Goal: Task Accomplishment & Management: Use online tool/utility

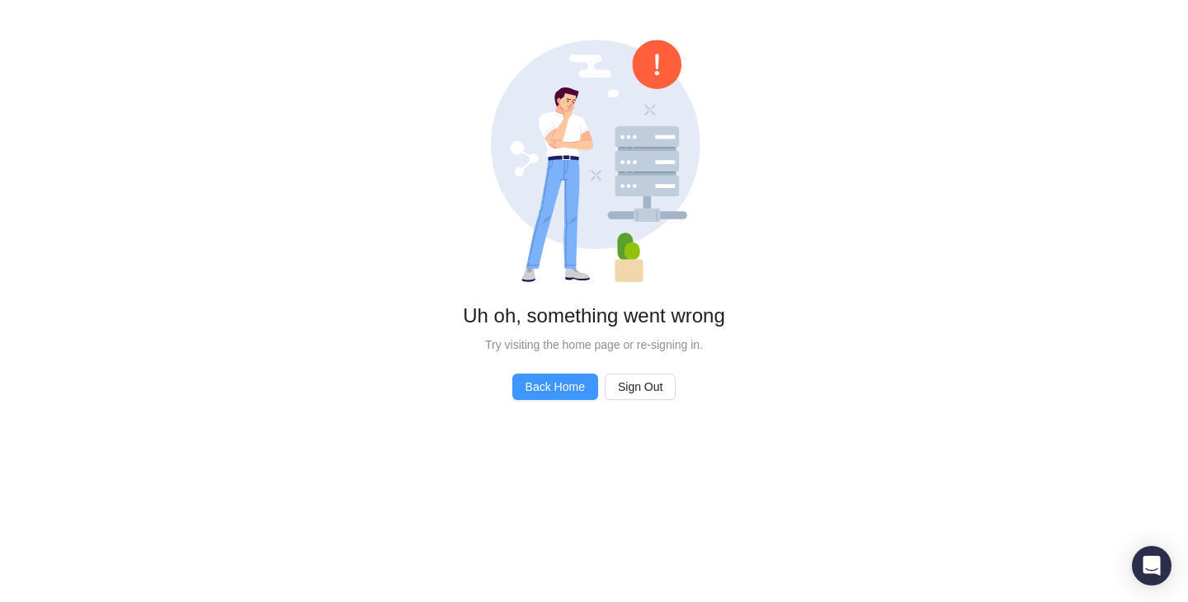
click at [575, 387] on span "Back Home" at bounding box center [555, 387] width 59 height 18
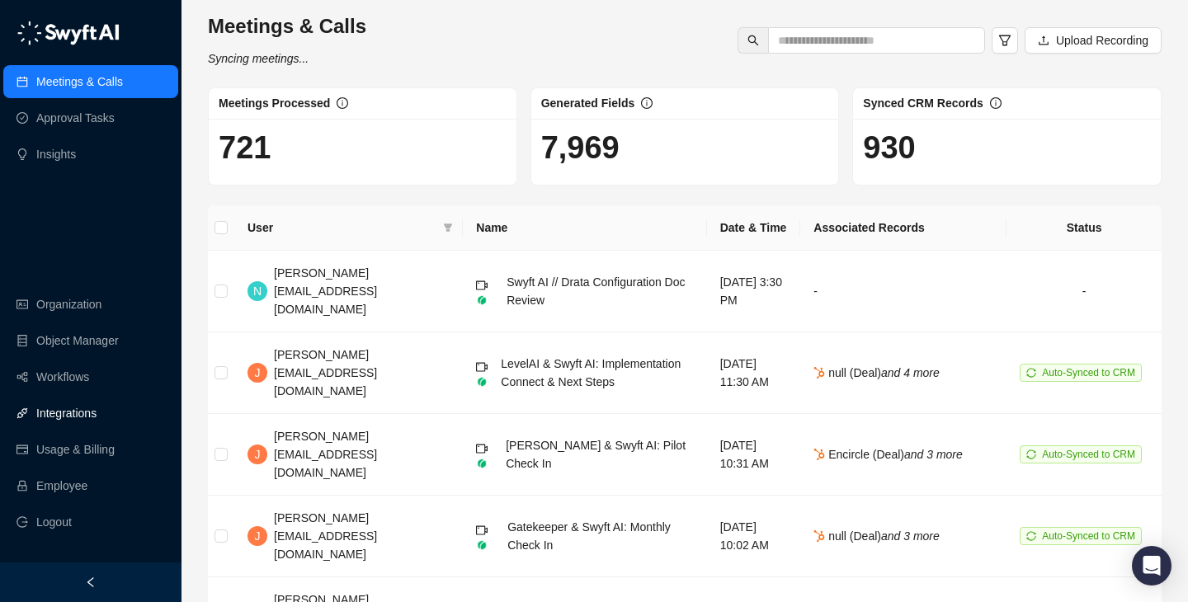
click at [79, 424] on link "Integrations" at bounding box center [66, 413] width 60 height 33
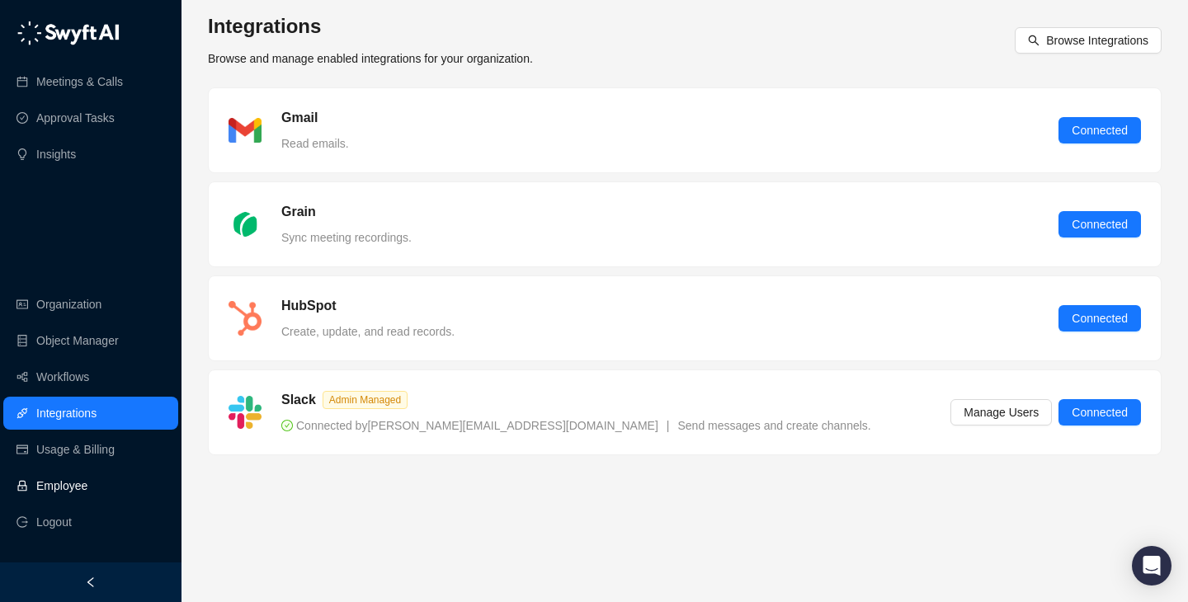
click at [87, 479] on link "Employee" at bounding box center [61, 486] width 51 height 33
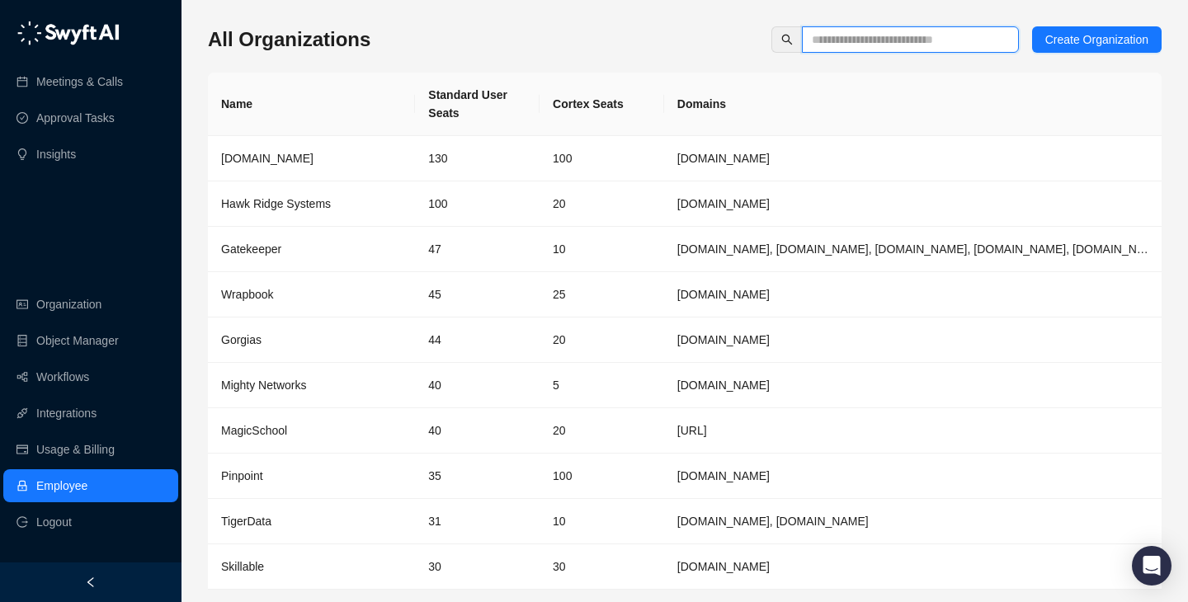
click at [906, 44] on input "text" at bounding box center [904, 40] width 184 height 18
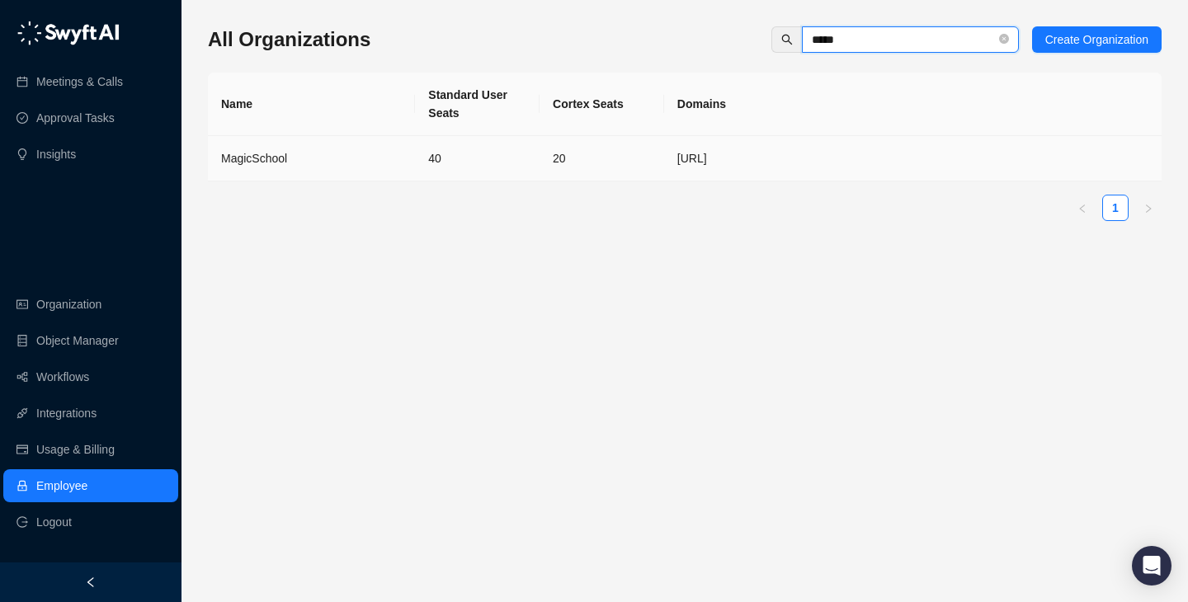
type input "*****"
click at [348, 171] on td "MagicSchool" at bounding box center [311, 158] width 207 height 45
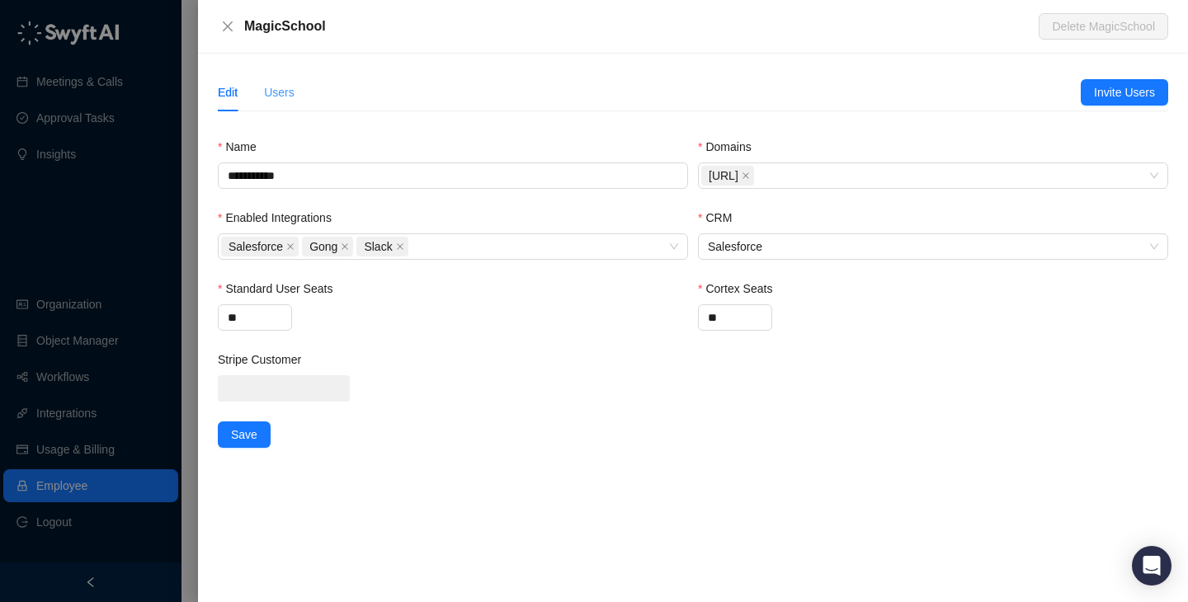
click at [276, 107] on div "Users" at bounding box center [279, 92] width 31 height 38
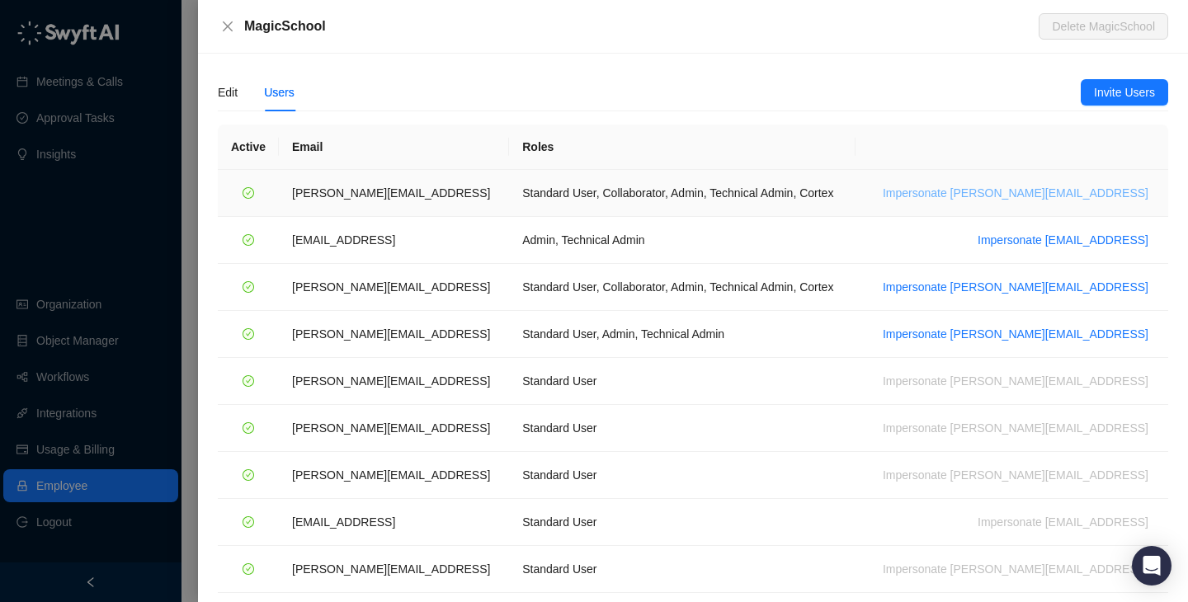
click at [1057, 194] on span "Impersonate ana@magicschool.ai" at bounding box center [1016, 193] width 266 height 18
